Goal: Task Accomplishment & Management: Manage account settings

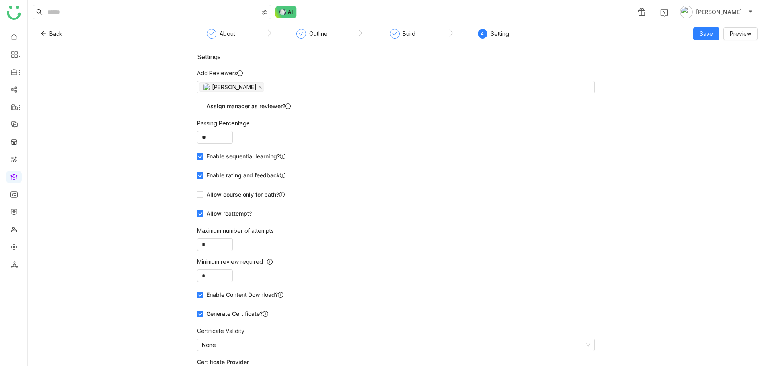
click at [368, 119] on nz-form-label "Passing Percentage" at bounding box center [396, 125] width 398 height 12
